Goal: Find specific page/section: Find specific page/section

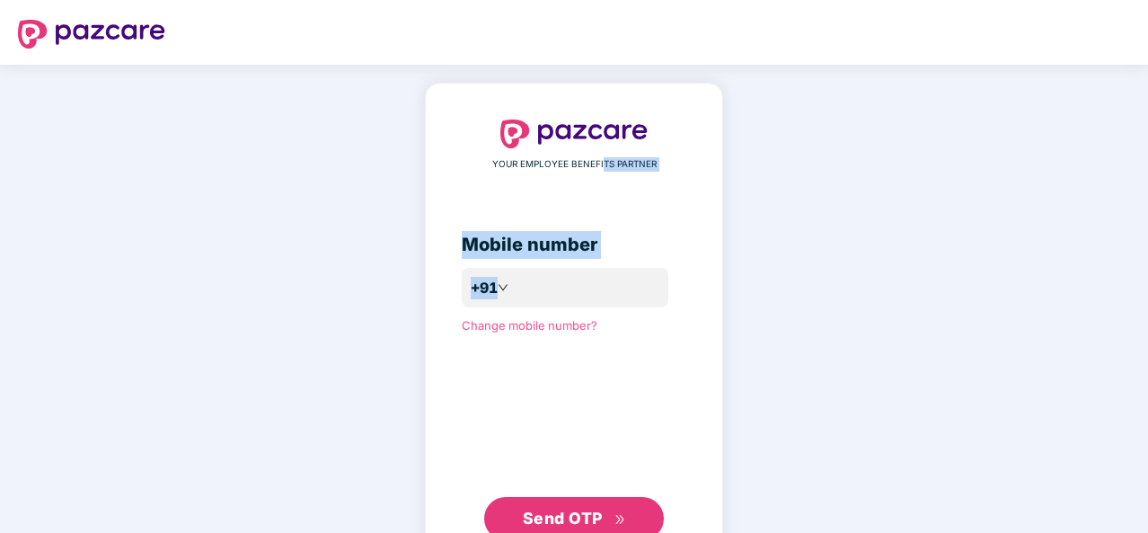
drag, startPoint x: 600, startPoint y: 163, endPoint x: 735, endPoint y: 291, distance: 186.2
click at [723, 291] on div "YOUR EMPLOYEE BENEFITS PARTNER Mobile number +91 Change mobile number? Send OTP" at bounding box center [574, 330] width 298 height 494
drag, startPoint x: 490, startPoint y: 165, endPoint x: 640, endPoint y: 227, distance: 162.3
click at [640, 227] on div "YOUR EMPLOYEE BENEFITS PARTNER Mobile number +91 Change mobile number? Send OTP" at bounding box center [574, 329] width 225 height 420
click at [498, 157] on span "YOUR EMPLOYEE BENEFITS PARTNER" at bounding box center [574, 164] width 164 height 14
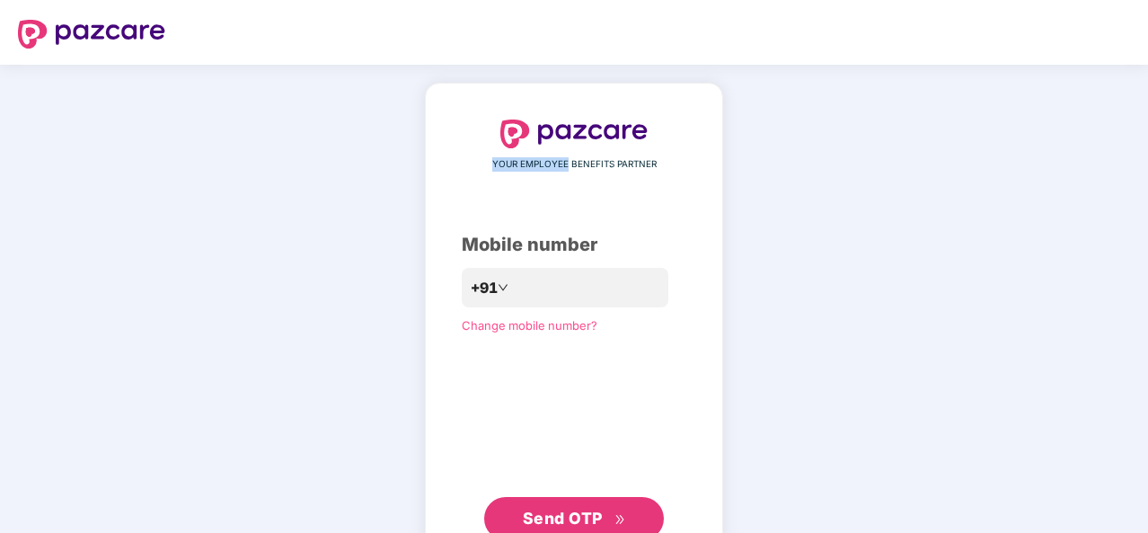
drag, startPoint x: 498, startPoint y: 157, endPoint x: 558, endPoint y: 171, distance: 61.7
click at [558, 171] on span "YOUR EMPLOYEE BENEFITS PARTNER" at bounding box center [574, 164] width 164 height 14
